Goal: Transaction & Acquisition: Purchase product/service

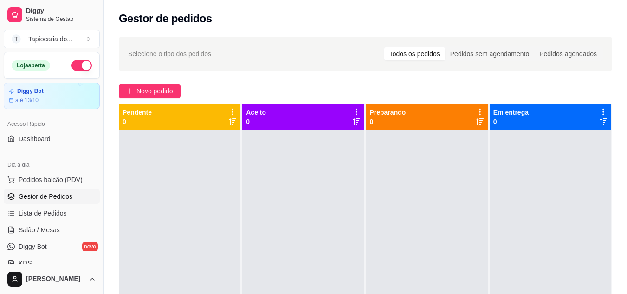
drag, startPoint x: 407, startPoint y: 10, endPoint x: 375, endPoint y: 0, distance: 33.2
click at [405, 10] on div "Gestor de pedidos" at bounding box center [365, 16] width 523 height 32
click at [51, 198] on span "Gestor de Pedidos" at bounding box center [46, 196] width 54 height 9
click at [37, 234] on span "Salão / Mesas" at bounding box center [39, 229] width 41 height 9
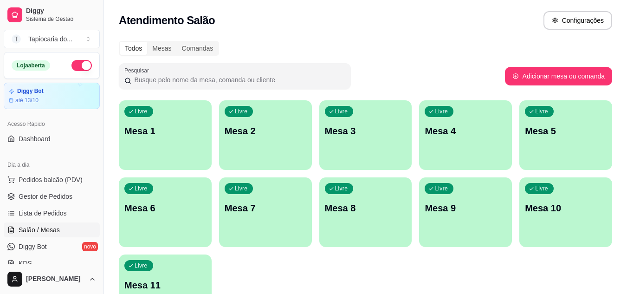
click at [441, 26] on div "Atendimento Salão Configurações" at bounding box center [365, 20] width 493 height 19
click at [435, 131] on p "Mesa 4" at bounding box center [466, 130] width 82 height 13
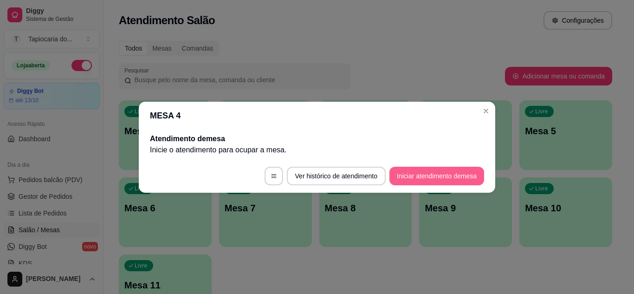
click at [445, 171] on button "Iniciar atendimento de mesa" at bounding box center [436, 176] width 95 height 19
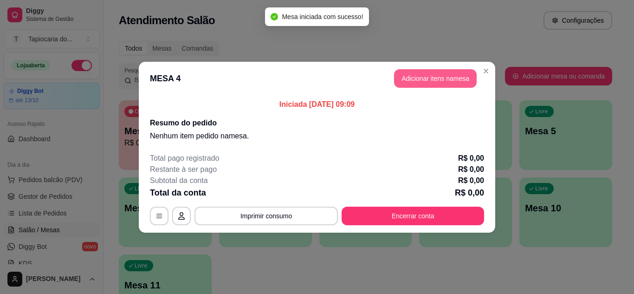
click at [445, 78] on button "Adicionar itens na mesa" at bounding box center [435, 78] width 83 height 19
drag, startPoint x: 445, startPoint y: 78, endPoint x: 222, endPoint y: 66, distance: 223.1
click at [459, 82] on div "Nenhum produto adicionado" at bounding box center [530, 131] width 181 height 188
click at [227, 60] on div at bounding box center [220, 60] width 388 height 19
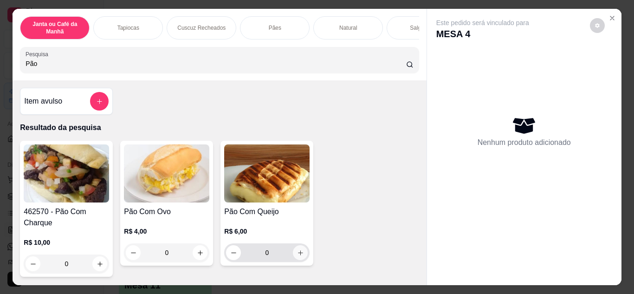
type input "Pão"
click at [296, 252] on button "increase-product-quantity" at bounding box center [300, 252] width 15 height 15
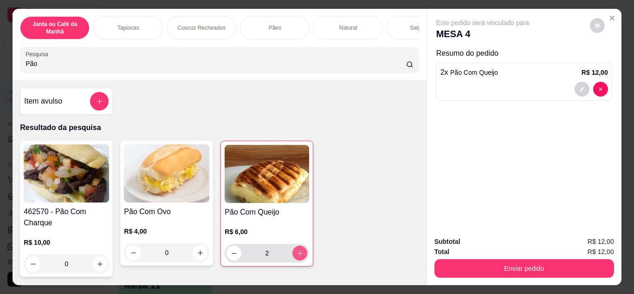
type input "2"
drag, startPoint x: 170, startPoint y: 67, endPoint x: 69, endPoint y: 59, distance: 101.5
click at [7, 58] on div "Janta ou Café da Manhã Tapiocas Cuscuz Recheados Pães Natural Salgados Tapiocas…" at bounding box center [317, 147] width 634 height 294
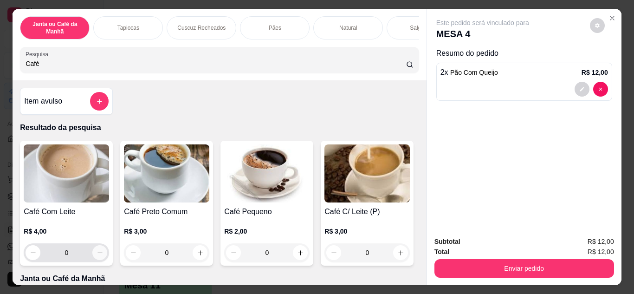
type input "Café"
click at [98, 252] on button "increase-product-quantity" at bounding box center [100, 252] width 14 height 14
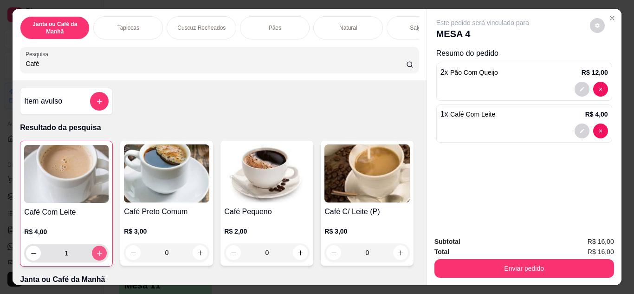
type input "1"
click at [98, 252] on button "increase-product-quantity" at bounding box center [99, 253] width 14 height 14
type input "2"
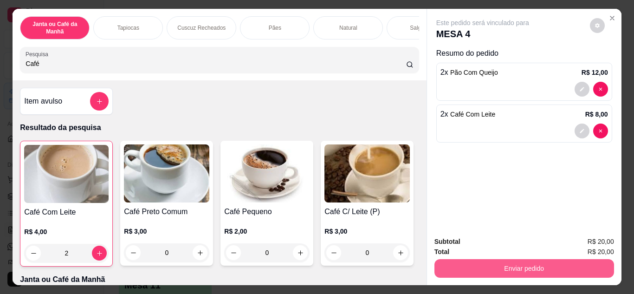
click at [517, 261] on button "Enviar pedido" at bounding box center [525, 268] width 180 height 19
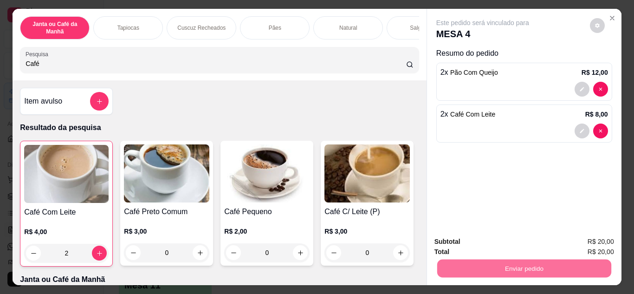
click at [504, 247] on button "Não registrar e enviar pedido" at bounding box center [493, 243] width 97 height 18
